Goal: Check status: Check status

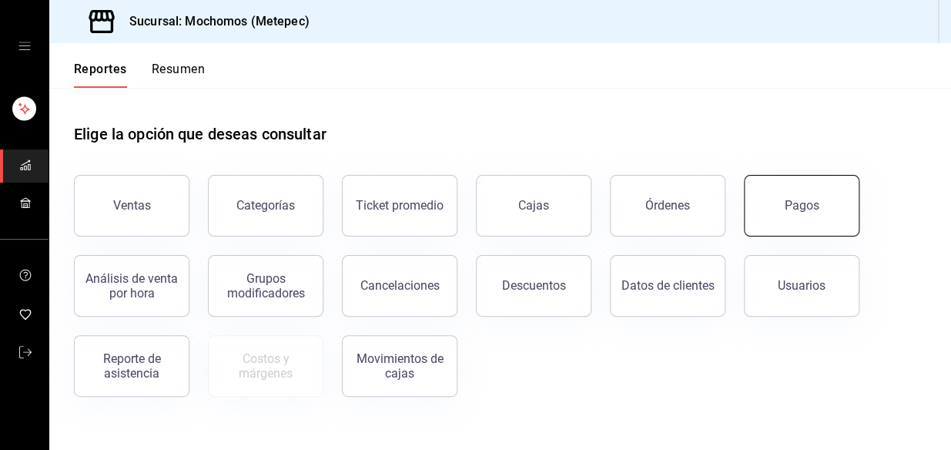
click at [810, 222] on button "Pagos" at bounding box center [802, 206] width 116 height 62
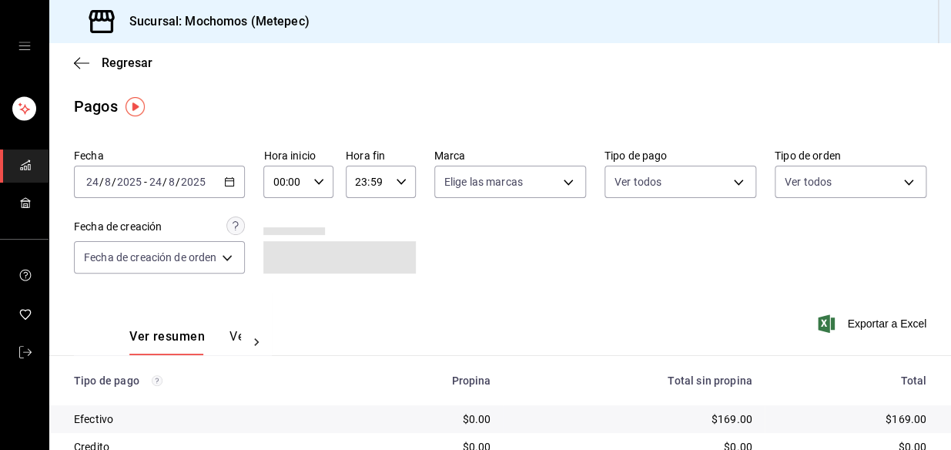
click at [231, 176] on icon "button" at bounding box center [229, 181] width 11 height 11
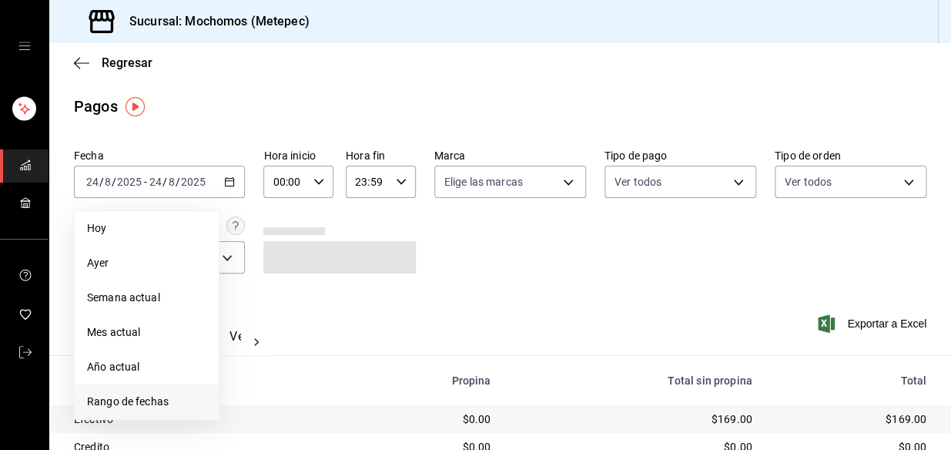
click at [153, 408] on span "Rango de fechas" at bounding box center [146, 402] width 119 height 16
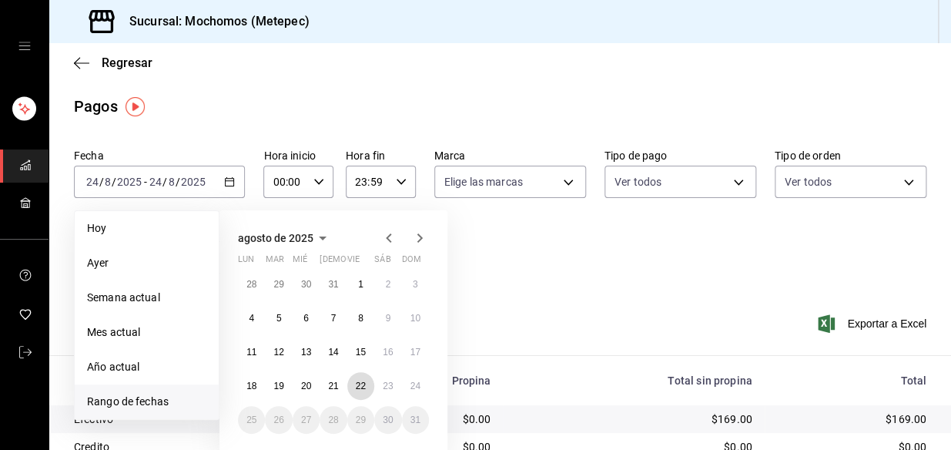
click at [357, 382] on abbr "22" at bounding box center [361, 386] width 10 height 11
click at [384, 383] on abbr "23" at bounding box center [388, 386] width 10 height 11
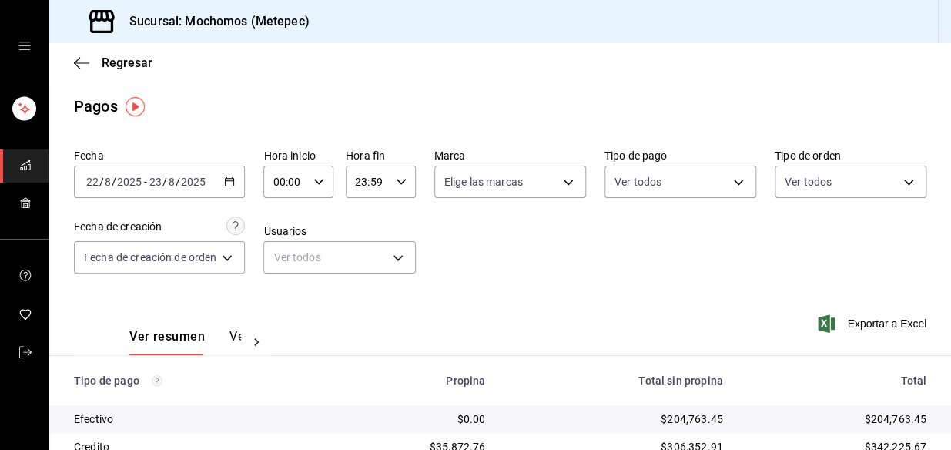
click at [229, 181] on icon "button" at bounding box center [229, 181] width 11 height 11
click at [223, 181] on div "[DATE] [DATE] - [DATE] [DATE]" at bounding box center [159, 182] width 171 height 32
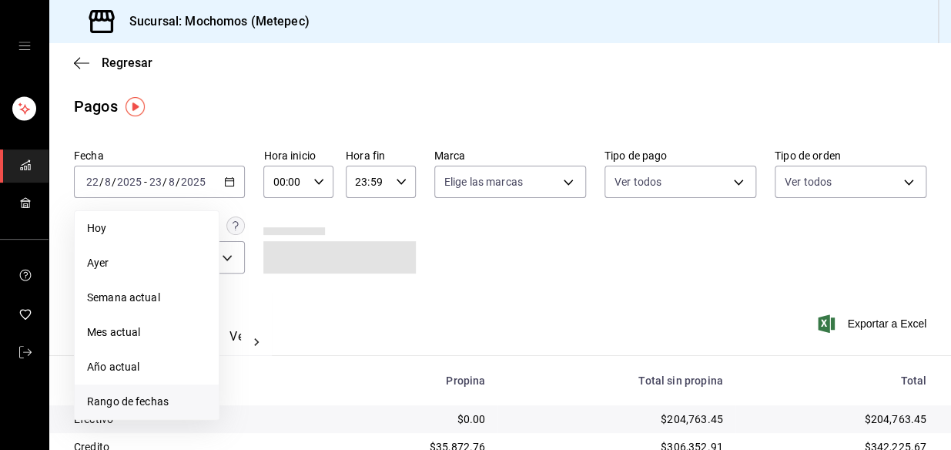
click at [174, 391] on li "Rango de fechas" at bounding box center [147, 401] width 144 height 35
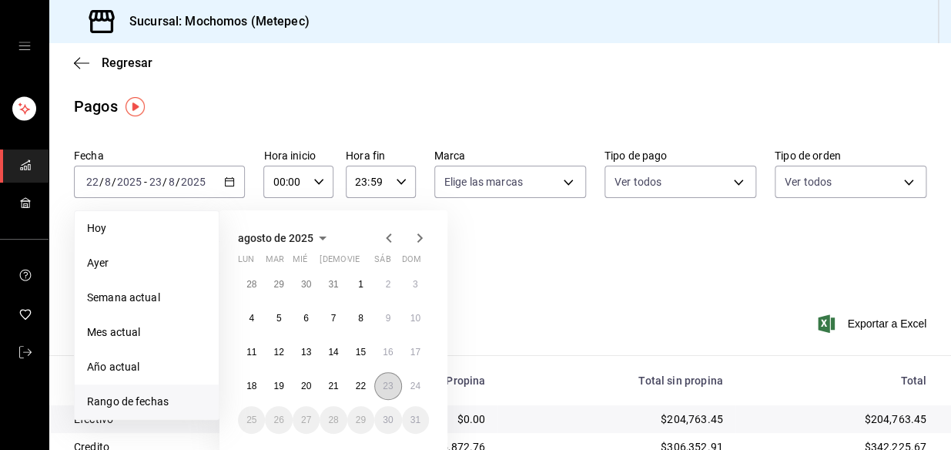
click at [388, 384] on abbr "23" at bounding box center [388, 386] width 10 height 11
click at [424, 381] on button "24" at bounding box center [415, 386] width 27 height 28
click at [381, 381] on button "23" at bounding box center [387, 386] width 27 height 28
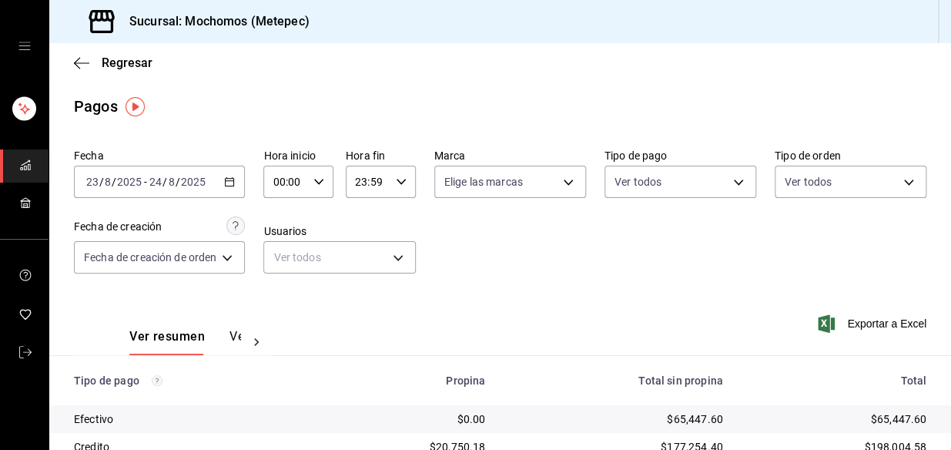
click at [235, 177] on icon "button" at bounding box center [229, 181] width 11 height 11
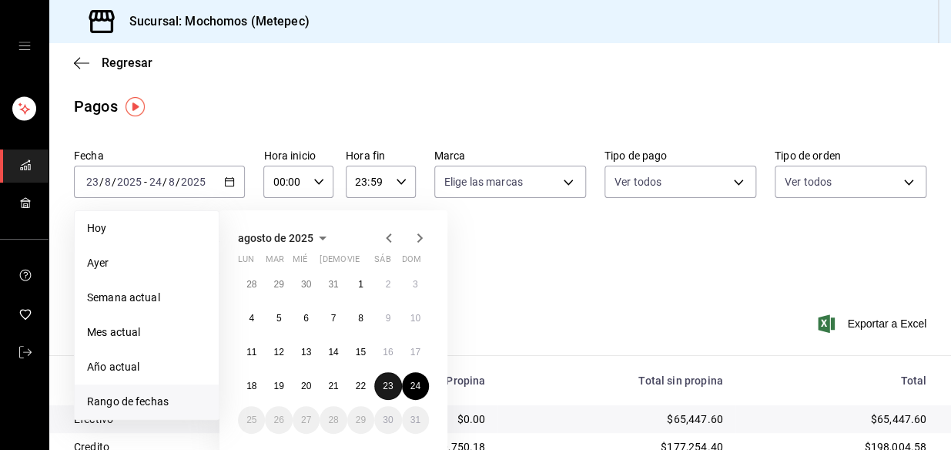
click at [391, 385] on abbr "23" at bounding box center [388, 386] width 10 height 11
click at [416, 386] on abbr "24" at bounding box center [416, 386] width 10 height 11
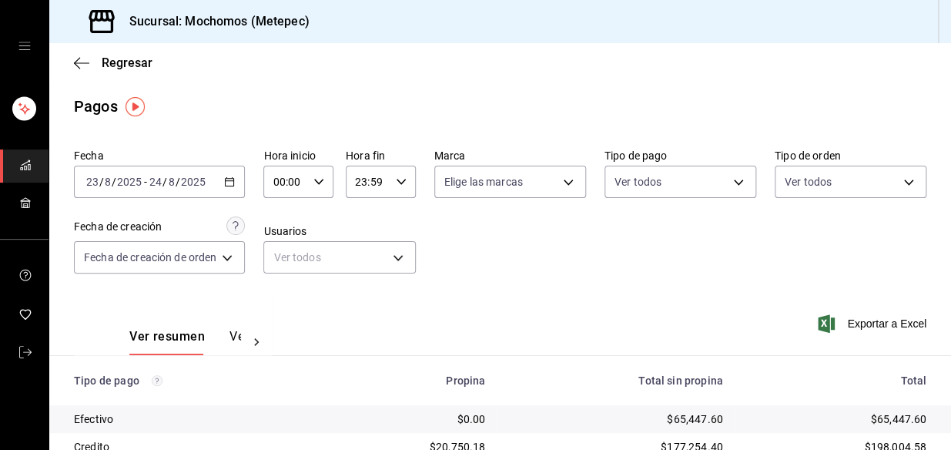
click at [310, 180] on div "00:00 Hora inicio" at bounding box center [298, 182] width 70 height 32
click at [279, 294] on span "04" at bounding box center [282, 300] width 10 height 12
type input "04:00"
click at [394, 182] on div at bounding box center [475, 225] width 951 height 450
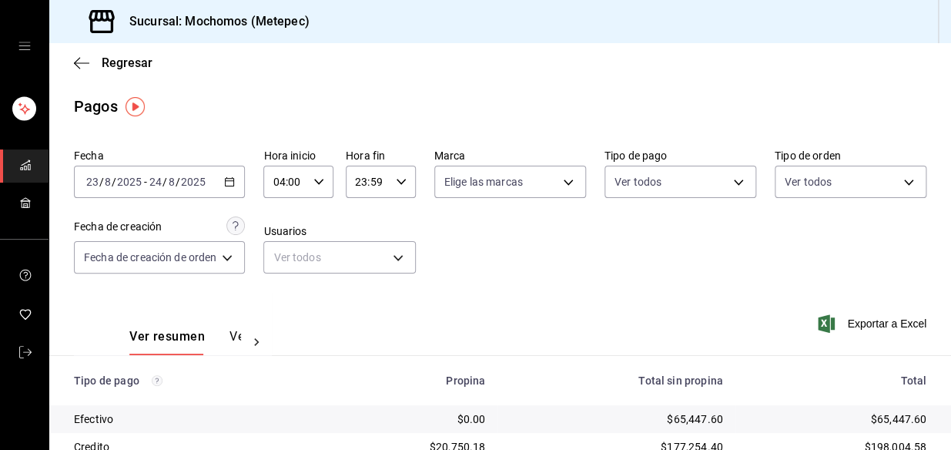
click at [401, 190] on div "23:59 Hora fin" at bounding box center [381, 182] width 70 height 32
click at [366, 233] on span "04" at bounding box center [363, 229] width 10 height 12
type input "04:59"
click at [508, 251] on div at bounding box center [475, 225] width 951 height 450
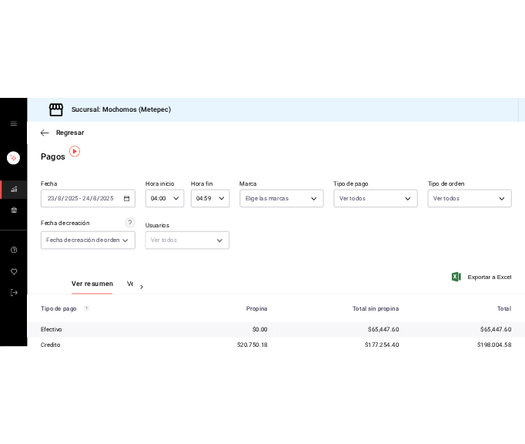
scroll to position [258, 0]
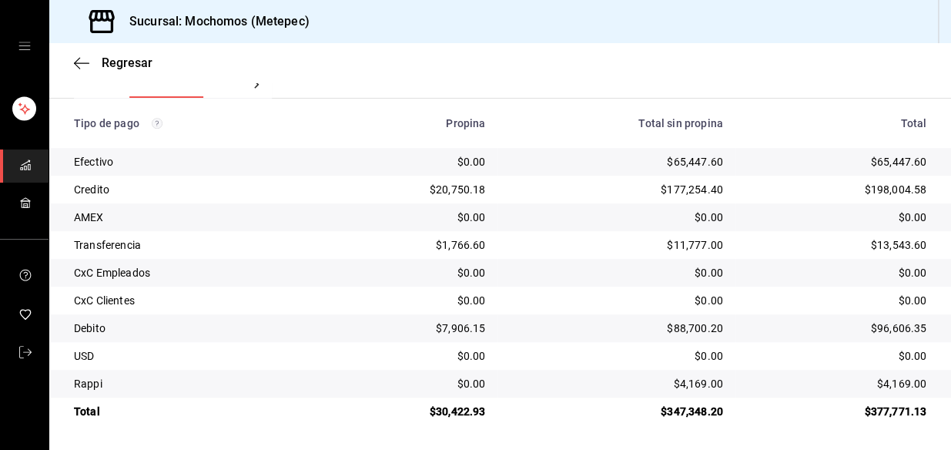
click at [455, 255] on td "$1,766.60" at bounding box center [411, 245] width 176 height 28
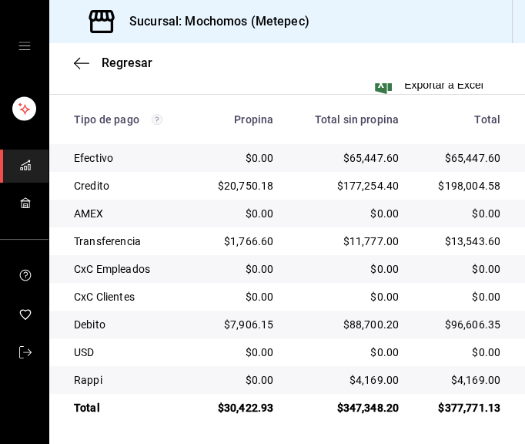
scroll to position [418, 0]
